Goal: Task Accomplishment & Management: Complete application form

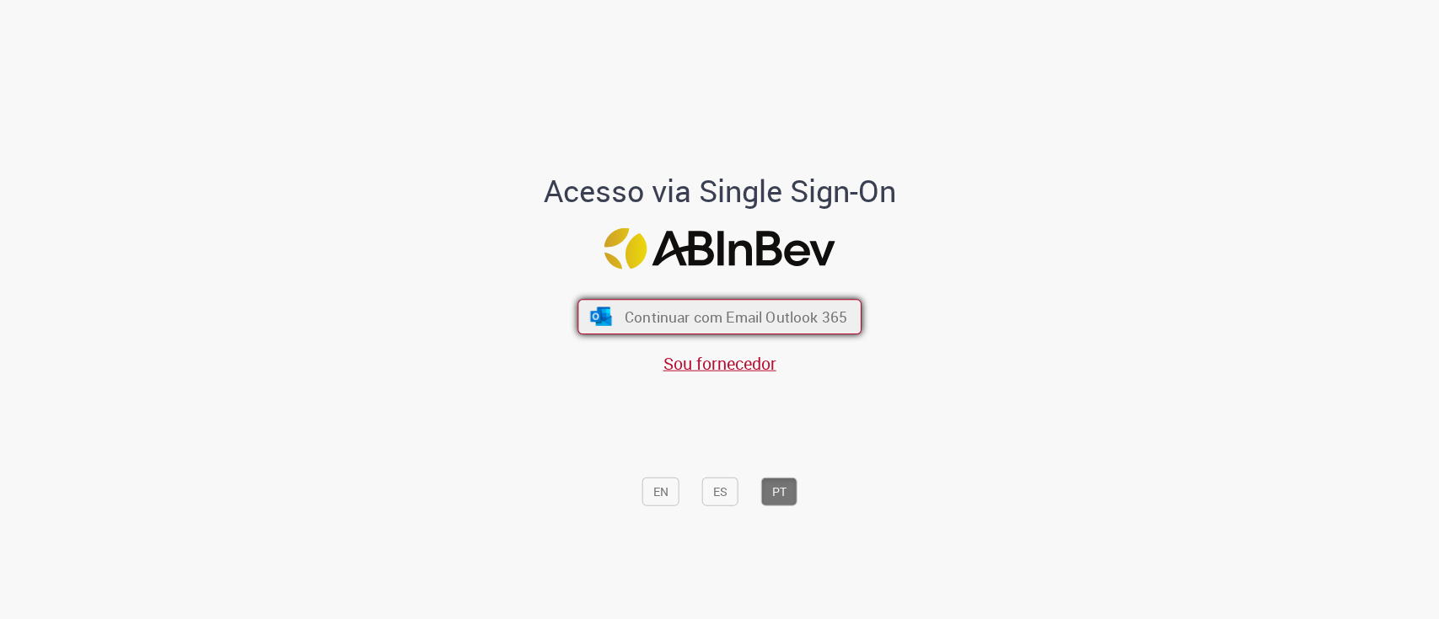
click at [686, 303] on button "Continuar com Email Outlook 365" at bounding box center [719, 316] width 284 height 35
click at [696, 314] on span "Continuar com Email Outlook 365" at bounding box center [735, 316] width 222 height 19
click at [694, 313] on span "Continuar com Email Outlook 365" at bounding box center [735, 316] width 222 height 19
